Goal: Transaction & Acquisition: Purchase product/service

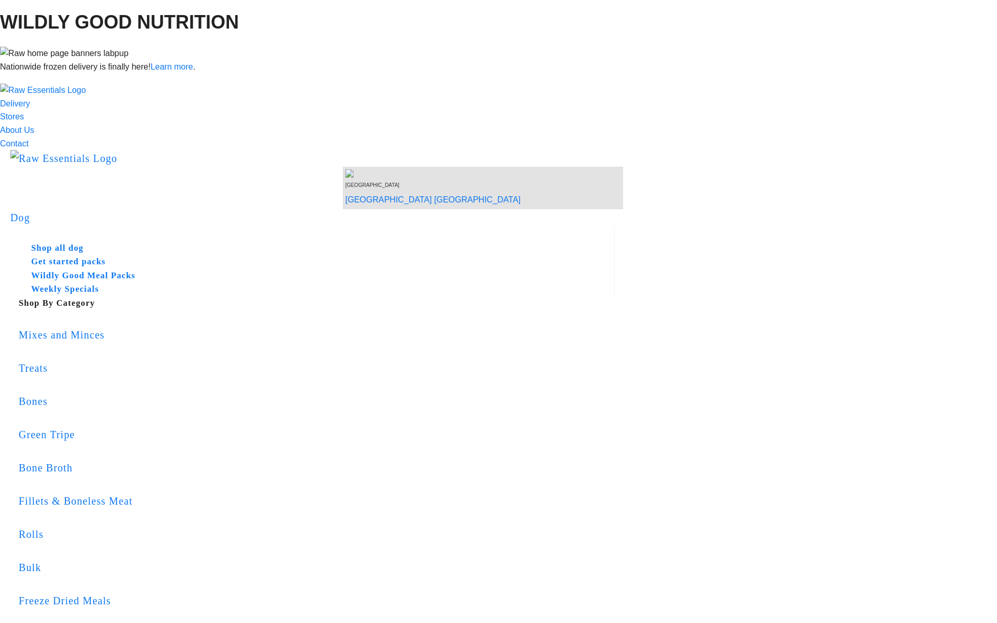
copy div "Your order meets the minimum shipping weight requirement."
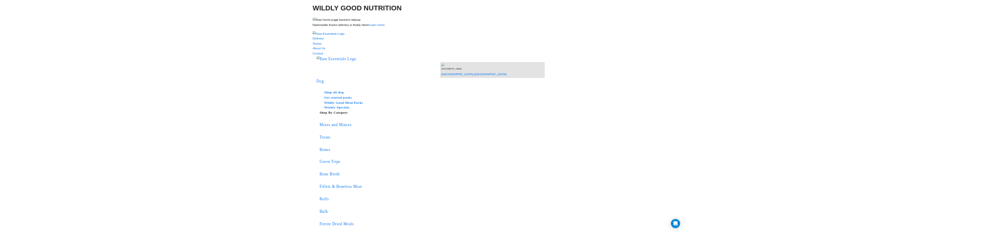
scroll to position [341, 0]
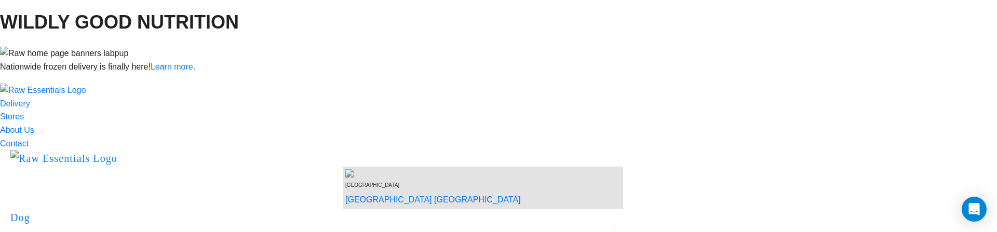
copy div "Your order meets the minimum shipping weight requirement."
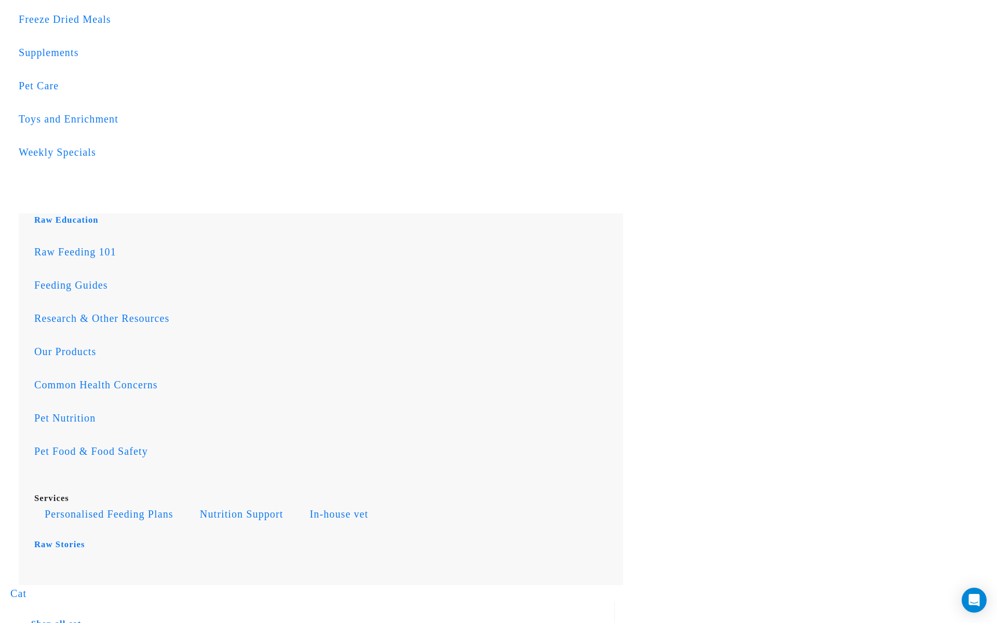
scroll to position [517, 0]
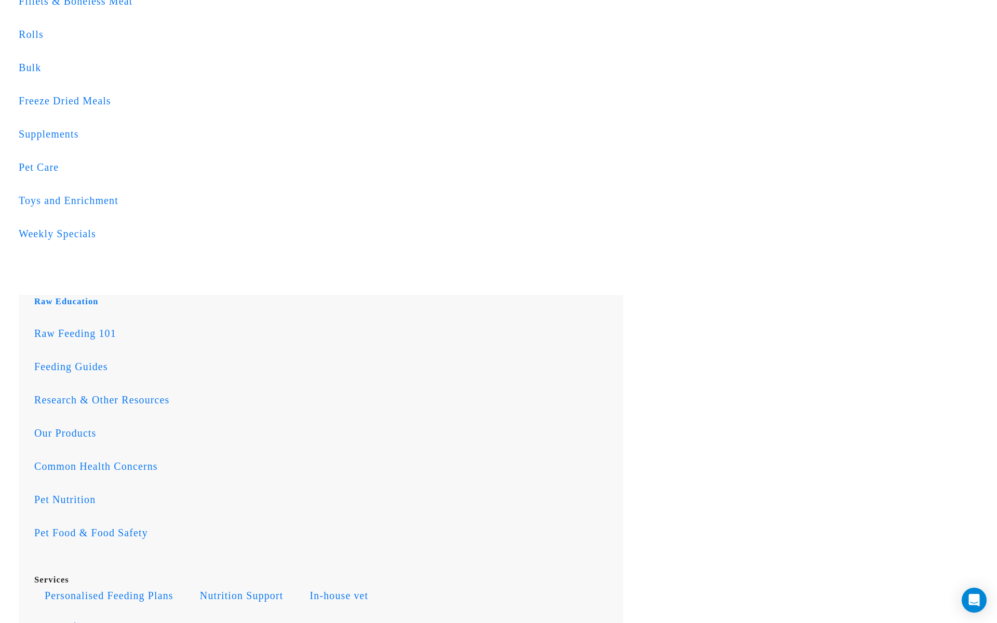
scroll to position [403, 0]
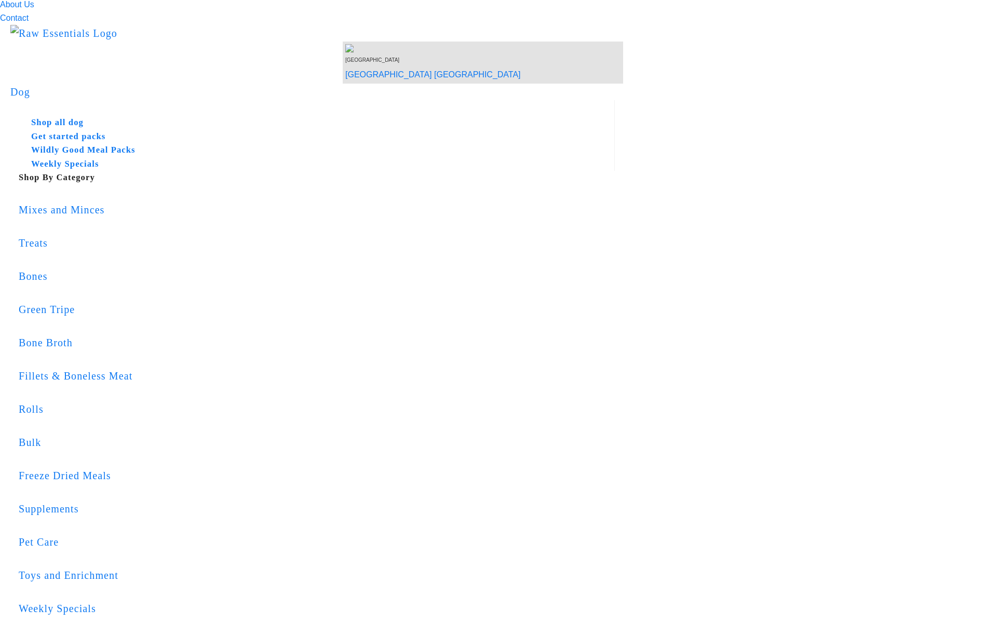
scroll to position [11, 0]
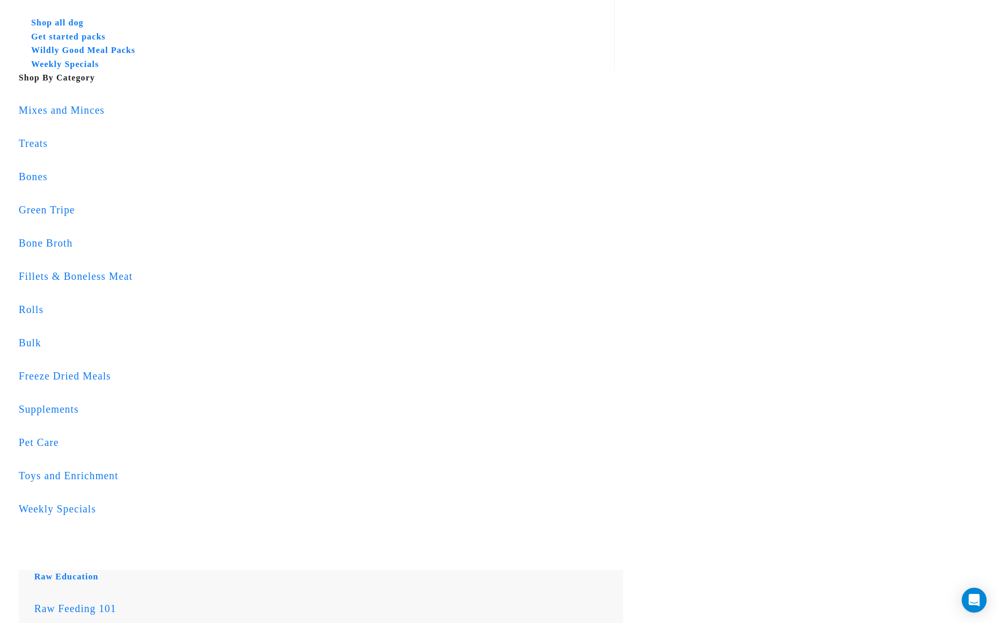
scroll to position [192, 0]
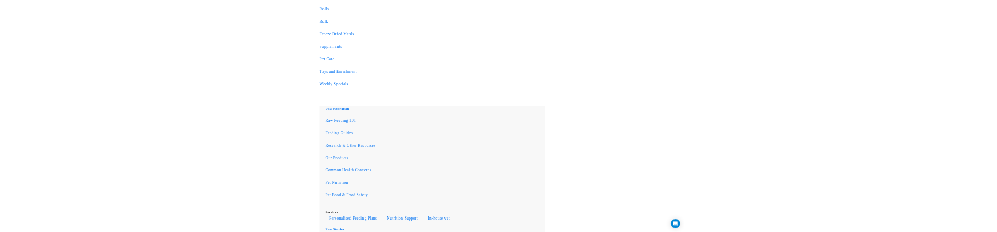
scroll to position [771, 0]
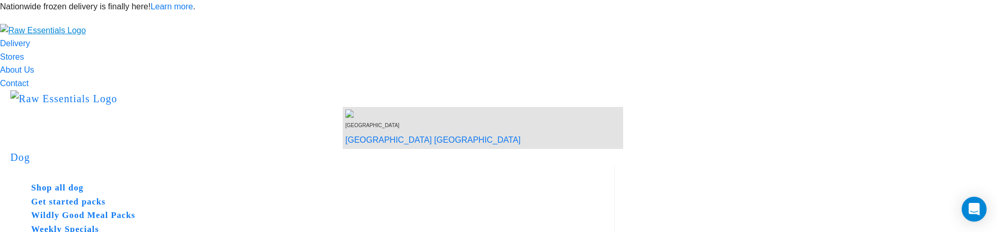
click at [86, 37] on img "dropdown navigation" at bounding box center [43, 30] width 86 height 13
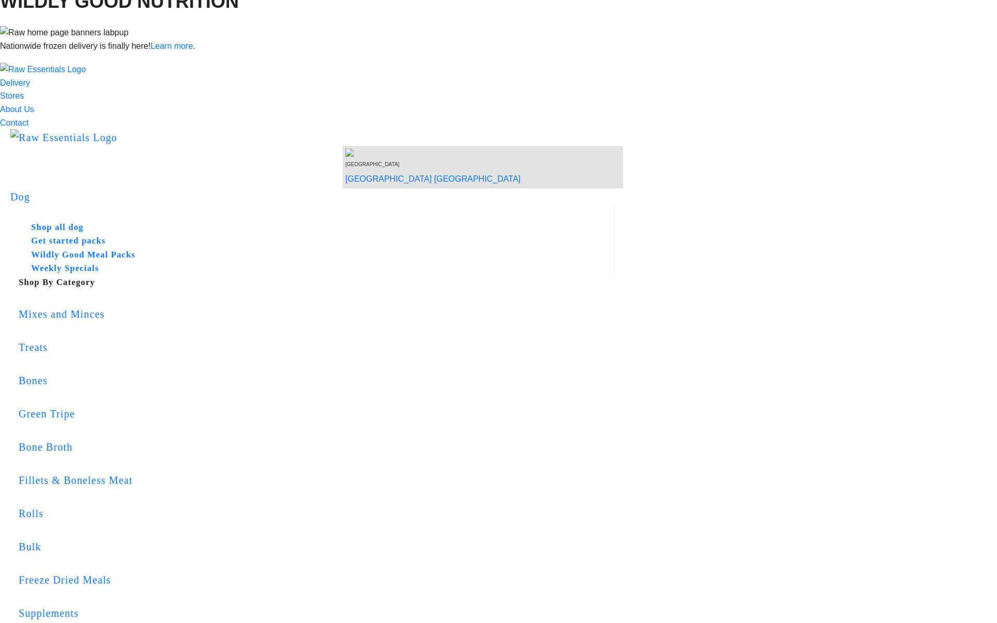
scroll to position [246, 0]
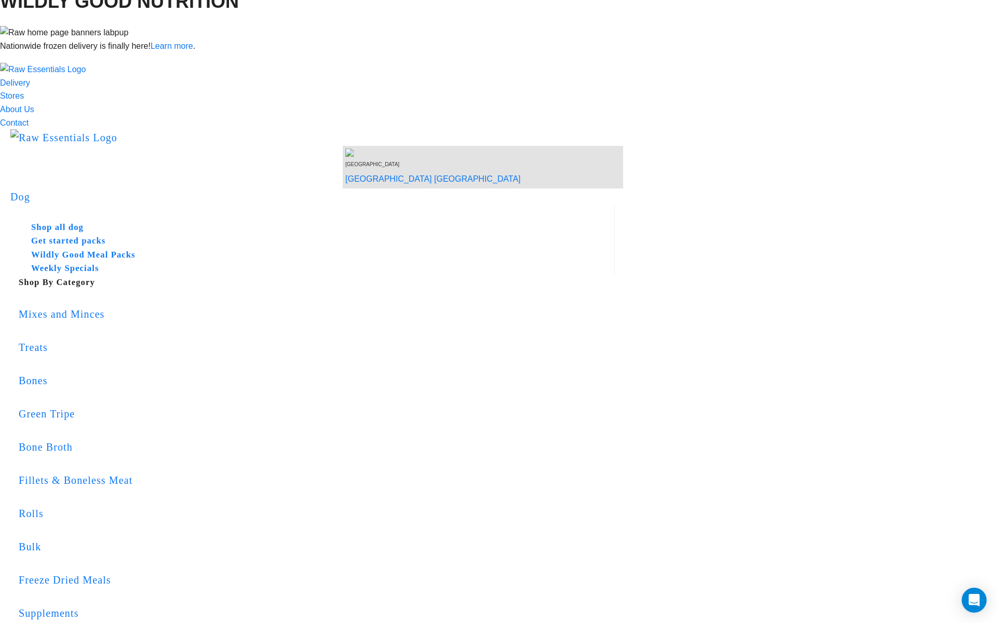
scroll to position [104, 0]
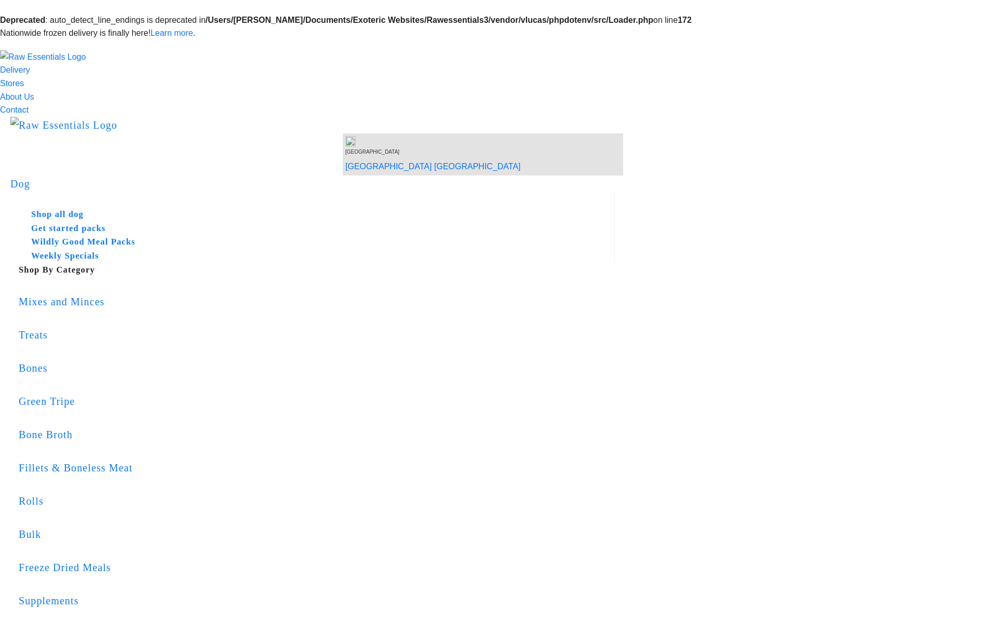
scroll to position [25, 0]
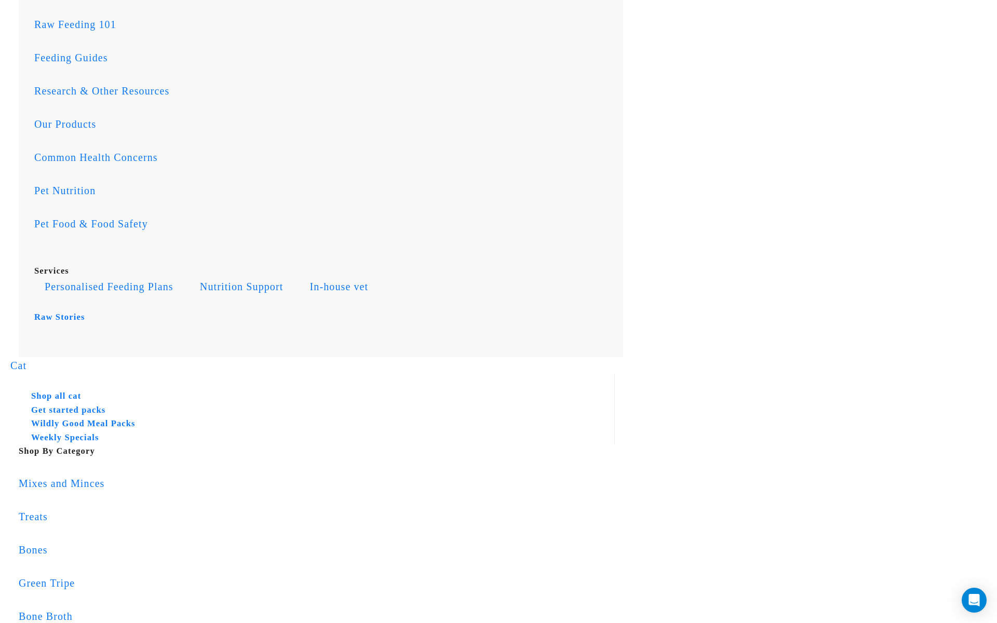
scroll to position [837, 0]
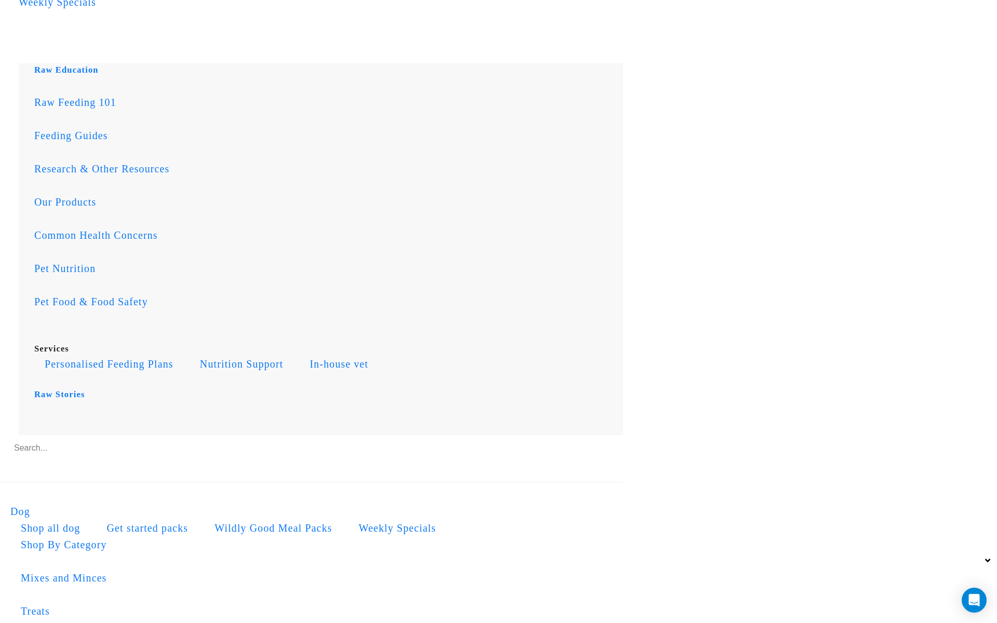
scroll to position [1681, 0]
